Goal: Task Accomplishment & Management: Manage account settings

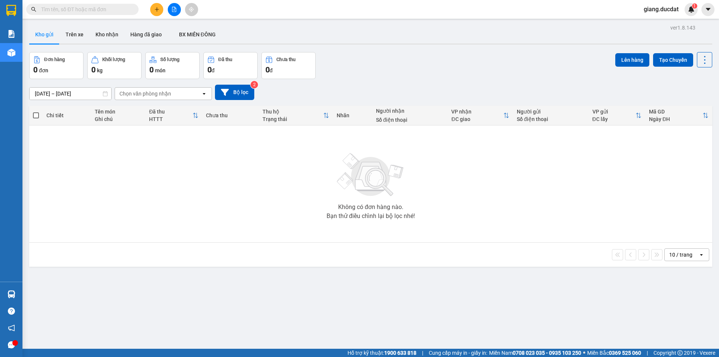
click at [117, 9] on input "text" at bounding box center [85, 9] width 88 height 8
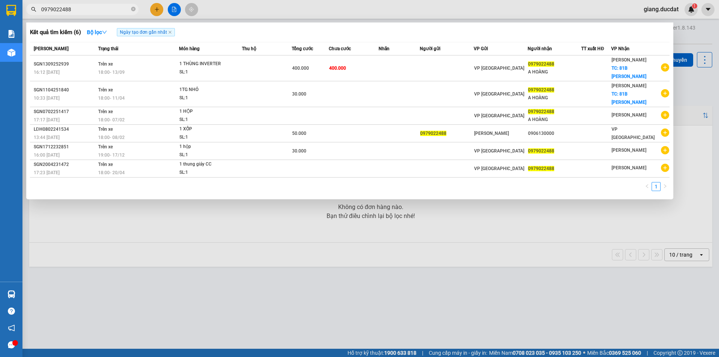
type input "0979022488"
click at [132, 11] on icon "close-circle" at bounding box center [133, 9] width 4 height 4
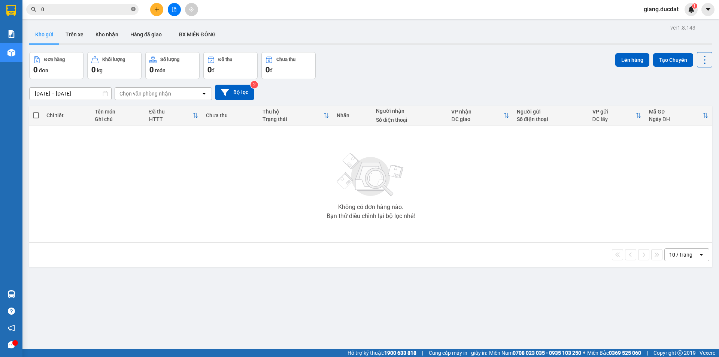
paste input "945888808"
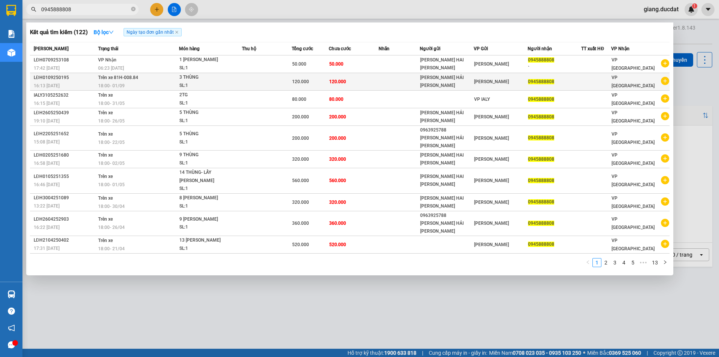
type input "0945888808"
click at [218, 82] on div "SL: 1" at bounding box center [207, 86] width 56 height 8
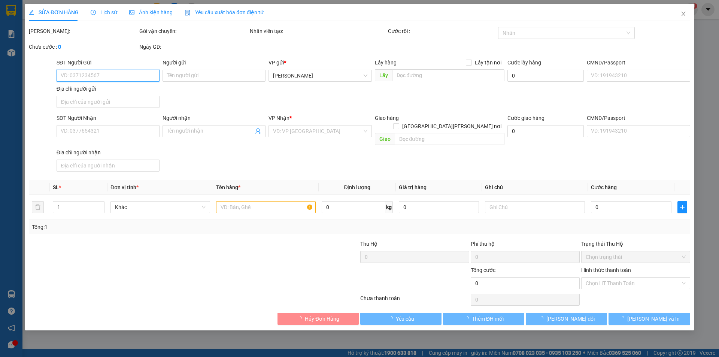
type input "CHANH HẢI DƯƠNG"
type input "0945888808"
type input "120.000"
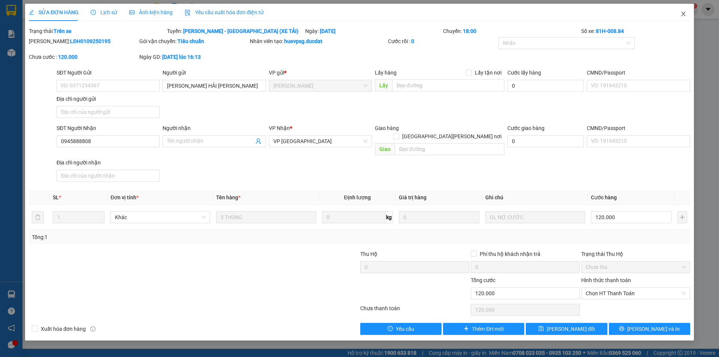
drag, startPoint x: 681, startPoint y: 15, endPoint x: 103, endPoint y: 13, distance: 578.0
click at [681, 15] on icon "close" at bounding box center [684, 14] width 6 height 6
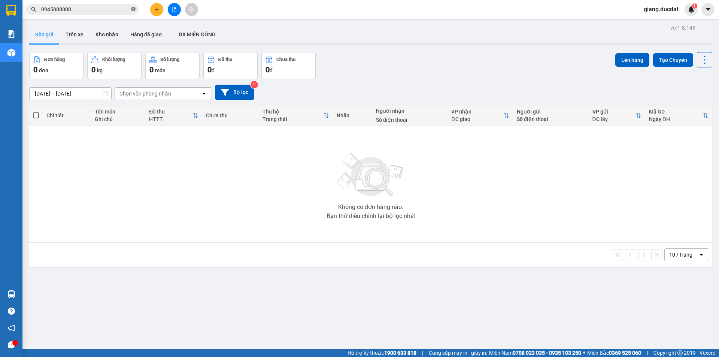
click at [134, 10] on icon "close-circle" at bounding box center [133, 9] width 4 height 4
paste input "387086451"
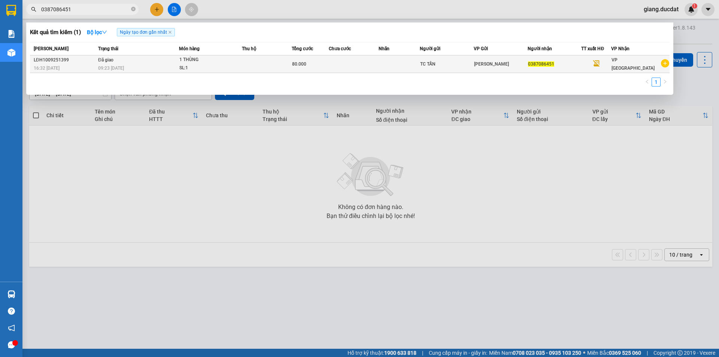
type input "0387086451"
click at [258, 67] on td at bounding box center [267, 64] width 50 height 18
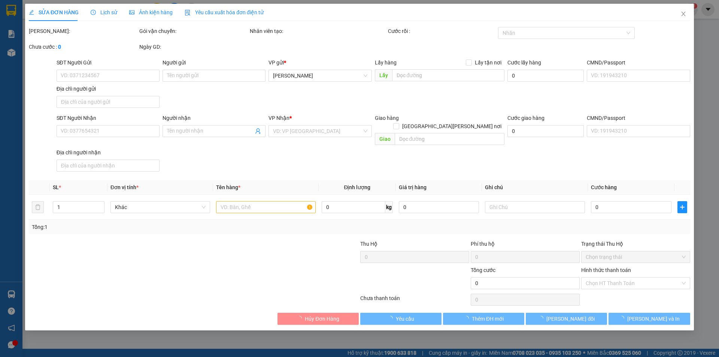
type input "TC TẤN"
type input "0387086451"
type input "80.000"
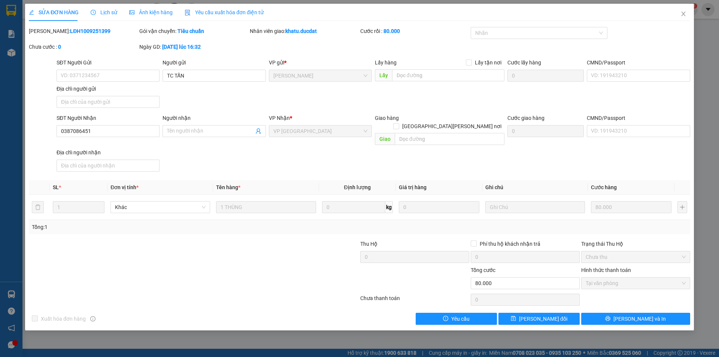
click at [109, 7] on div "Lịch sử" at bounding box center [104, 12] width 27 height 17
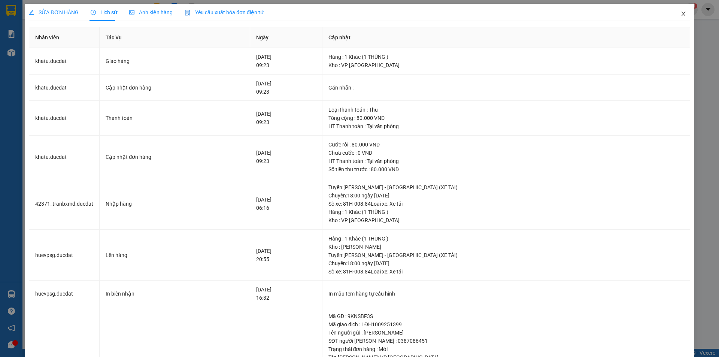
click at [681, 17] on icon "close" at bounding box center [684, 14] width 6 height 6
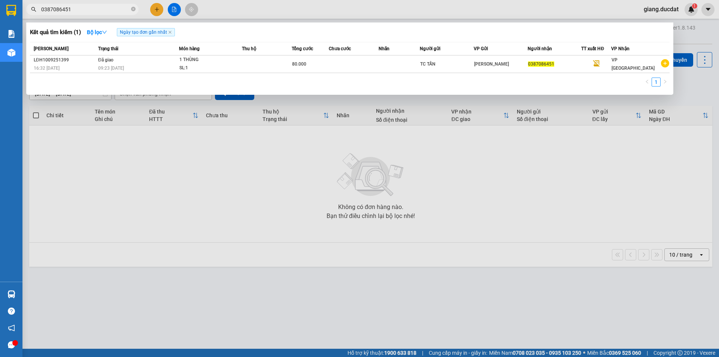
click at [133, 7] on span at bounding box center [133, 9] width 4 height 7
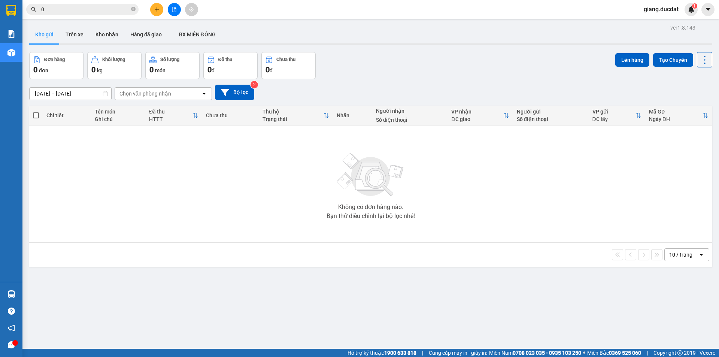
paste input "393347368"
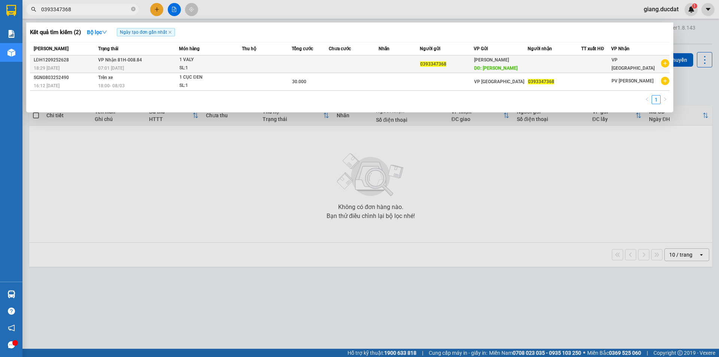
type input "0393347368"
click at [186, 61] on div "1 VALY" at bounding box center [207, 60] width 56 height 8
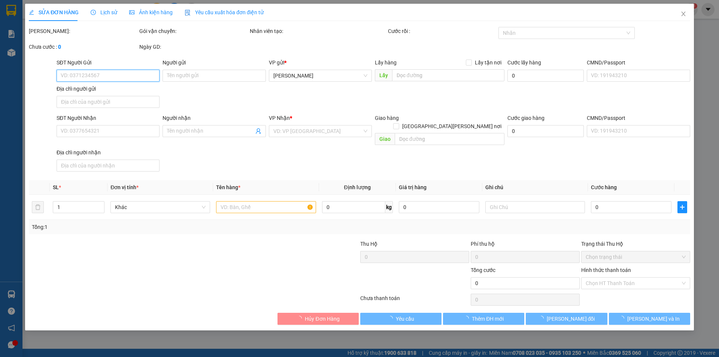
type input "0393347368"
type input "MAMG YANG"
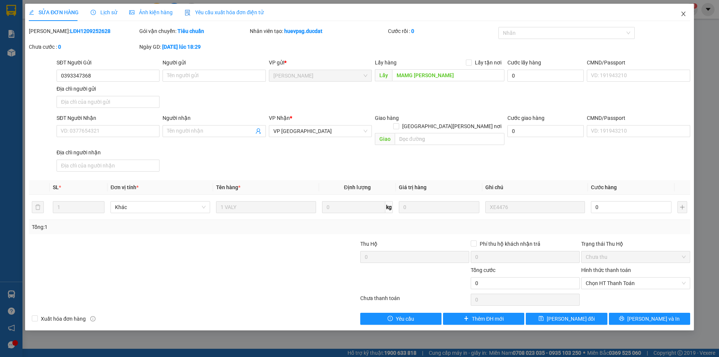
click at [682, 14] on icon "close" at bounding box center [684, 14] width 6 height 6
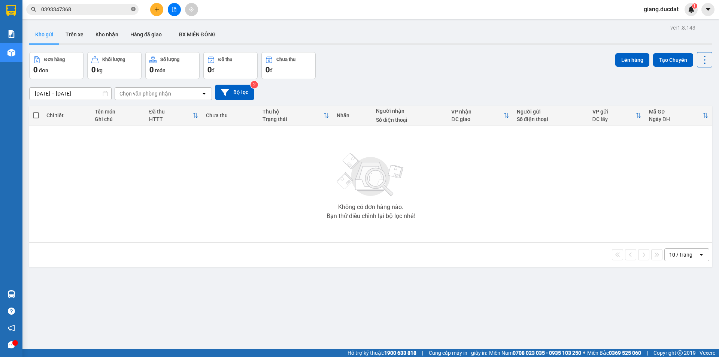
click at [132, 10] on icon "close-circle" at bounding box center [133, 9] width 4 height 4
paste input "335088848"
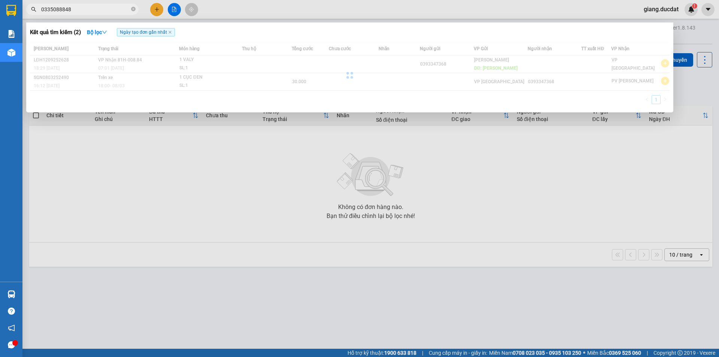
type input "0335088848"
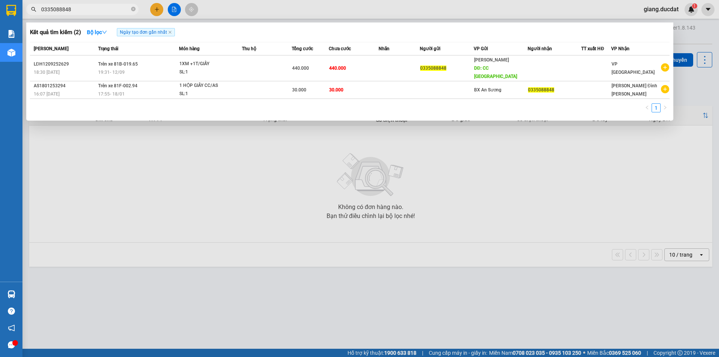
click at [136, 9] on span "0335088848" at bounding box center [82, 9] width 112 height 11
click at [133, 9] on icon "close-circle" at bounding box center [133, 9] width 4 height 4
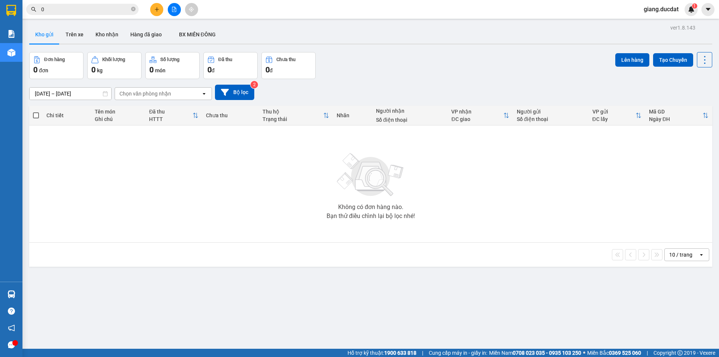
paste input "862319579"
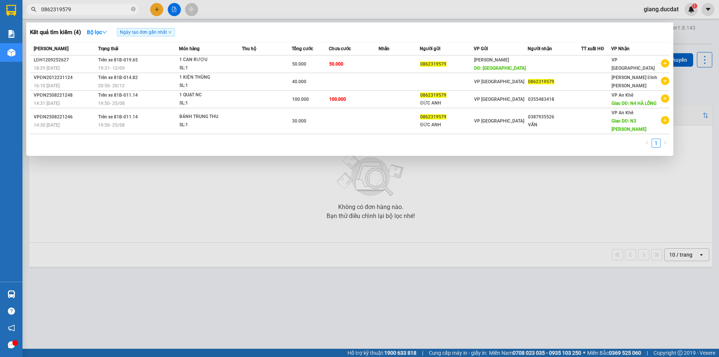
type input "0862319579"
click at [129, 7] on input "0862319579" at bounding box center [85, 9] width 88 height 8
click at [133, 6] on span at bounding box center [133, 9] width 4 height 7
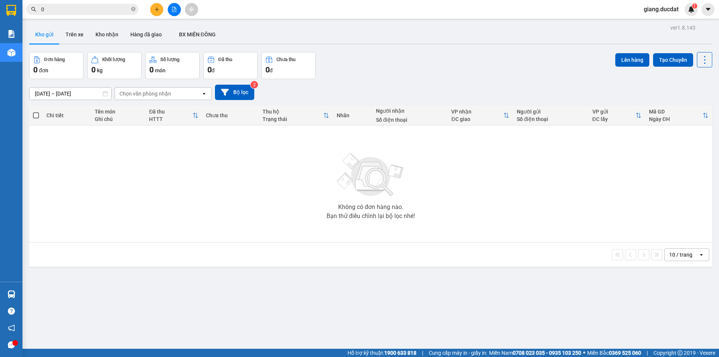
paste input "978595949"
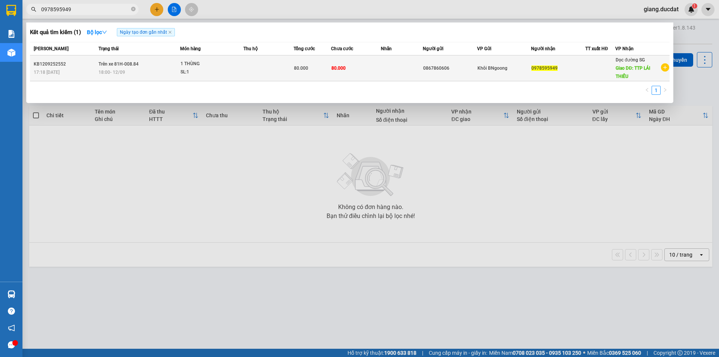
type input "0978595949"
click at [211, 68] on div "SL: 1" at bounding box center [209, 72] width 56 height 8
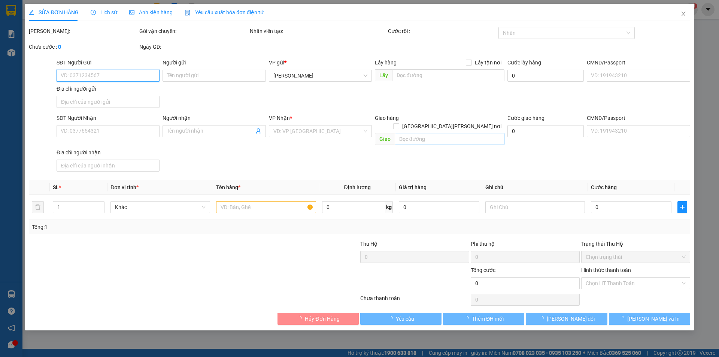
type input "0867860606"
type input "0978595949"
type input "TTP LÁI THIÊU"
type input "80.000"
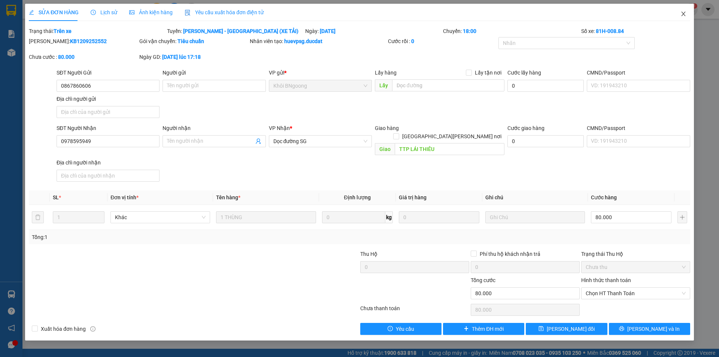
click at [683, 14] on icon "close" at bounding box center [683, 14] width 4 height 4
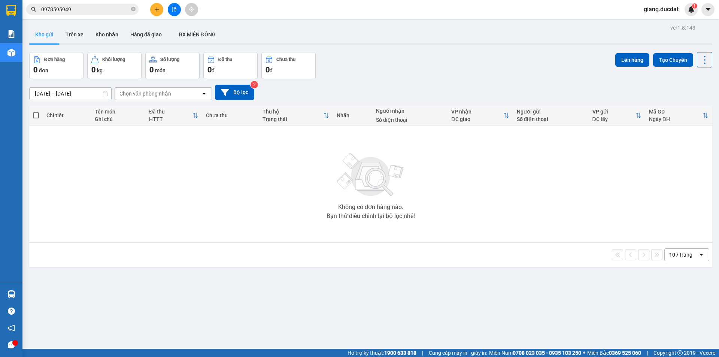
click at [660, 11] on span "giang.ducdat" at bounding box center [661, 8] width 47 height 9
drag, startPoint x: 660, startPoint y: 23, endPoint x: 638, endPoint y: 21, distance: 22.6
click at [660, 24] on span "Đăng xuất" at bounding box center [664, 23] width 31 height 8
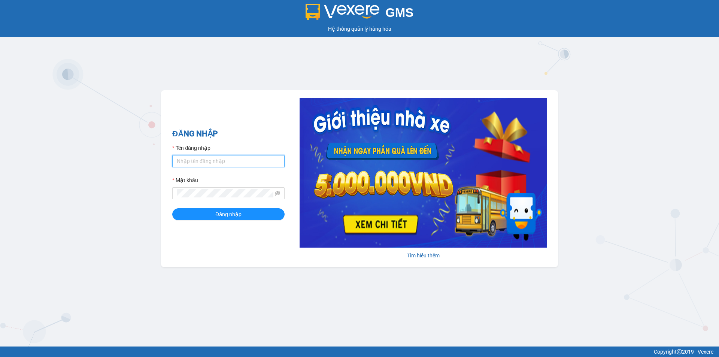
click at [214, 165] on input "Tên đăng nhập" at bounding box center [228, 161] width 112 height 12
click at [207, 162] on input "hongdiem.đucat" at bounding box center [228, 161] width 112 height 12
drag, startPoint x: 216, startPoint y: 160, endPoint x: 210, endPoint y: 161, distance: 6.4
click at [210, 161] on input "hongdiem.đucat" at bounding box center [228, 161] width 112 height 12
type input "hongdiem.ducdat"
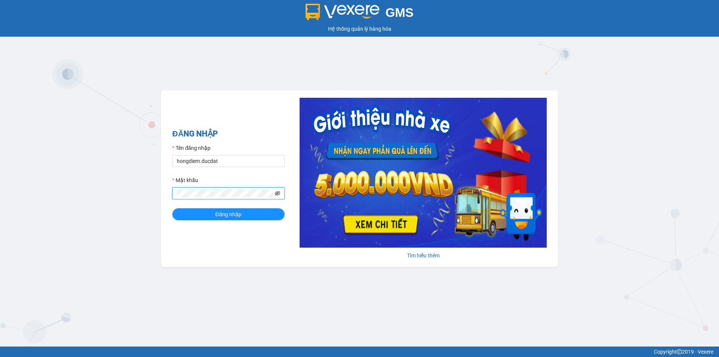
click at [277, 192] on icon "eye-invisible" at bounding box center [277, 193] width 5 height 4
click at [172, 208] on button "Đăng nhập" at bounding box center [228, 214] width 112 height 12
click at [176, 226] on div "ĐĂNG NHẬP Tên đăng nhập hongdiem.ducdat Mật khẩu Đăng nhập" at bounding box center [228, 179] width 112 height 102
click at [215, 208] on form "Tên đăng nhập hongdiem.ducdat Mật khẩu Đăng nhập" at bounding box center [228, 182] width 112 height 76
click at [215, 211] on span "Đăng nhập" at bounding box center [228, 214] width 26 height 8
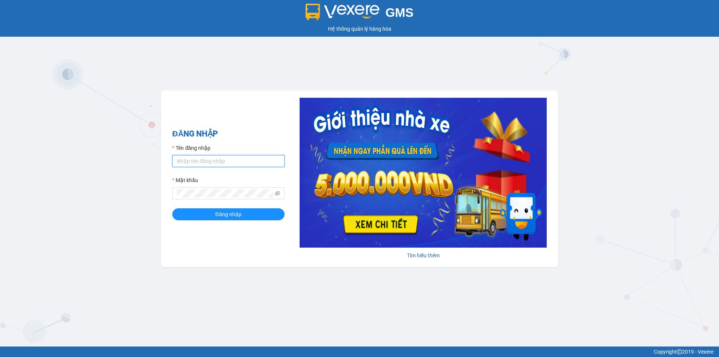
click at [221, 160] on input "Tên đăng nhập" at bounding box center [228, 161] width 112 height 12
type input "hongdiem.ducdat"
click at [278, 194] on icon "eye-invisible" at bounding box center [277, 193] width 5 height 5
click at [190, 212] on button "Đăng nhập" at bounding box center [228, 214] width 112 height 12
